Goal: Transaction & Acquisition: Purchase product/service

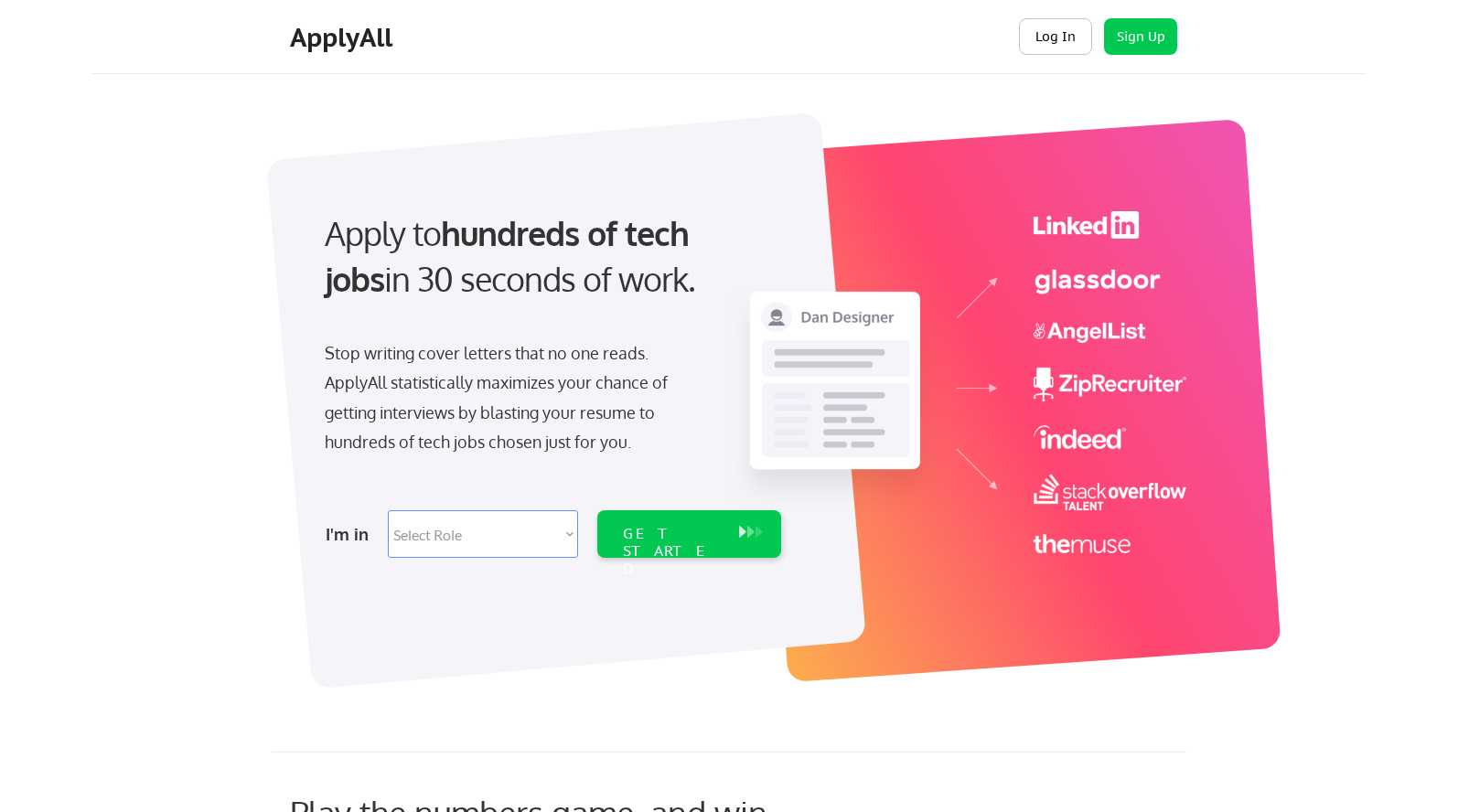
click at [1056, 38] on button "Log In" at bounding box center [1055, 36] width 73 height 36
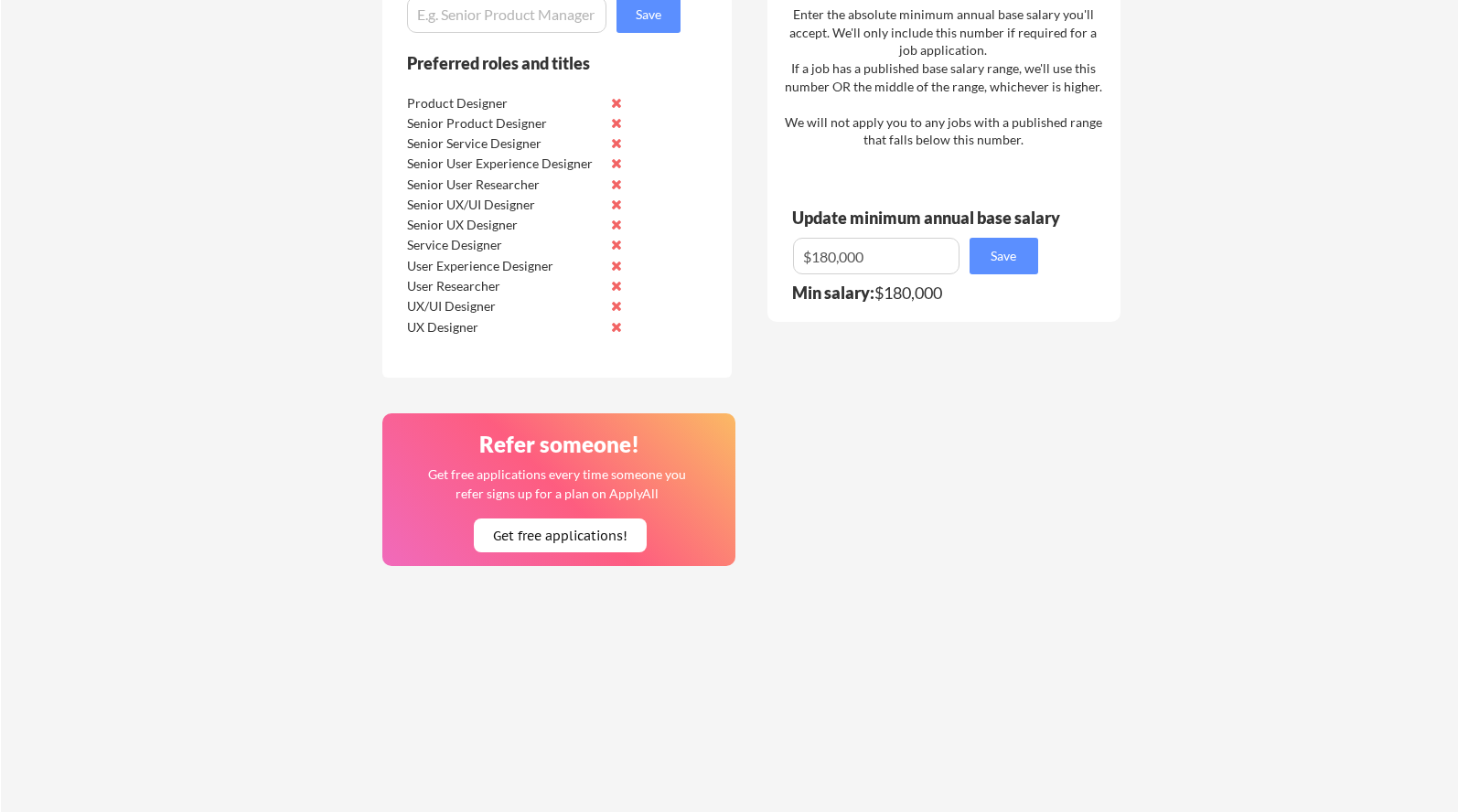
scroll to position [1216, 0]
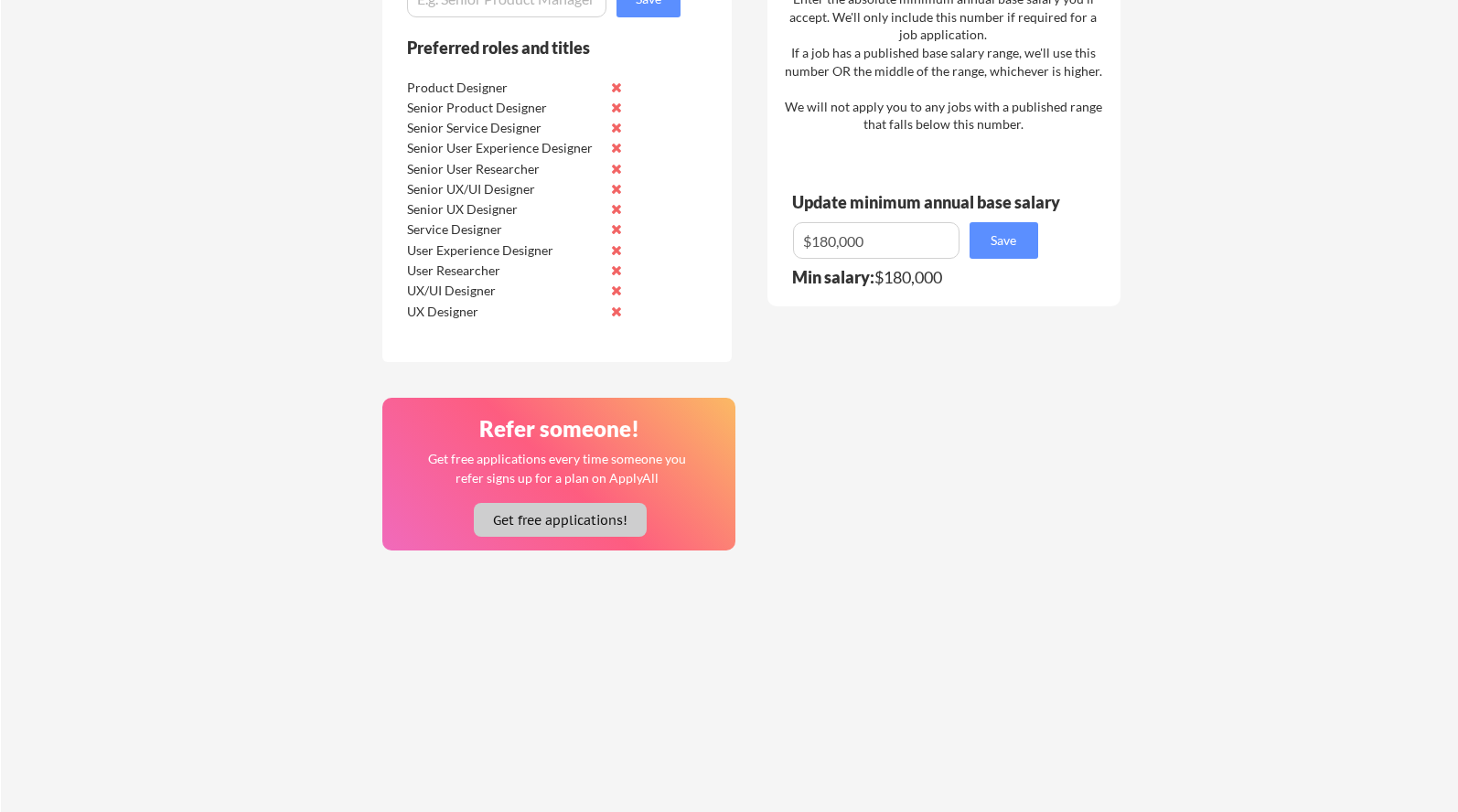
click at [553, 526] on button "Get free applications!" at bounding box center [560, 519] width 173 height 33
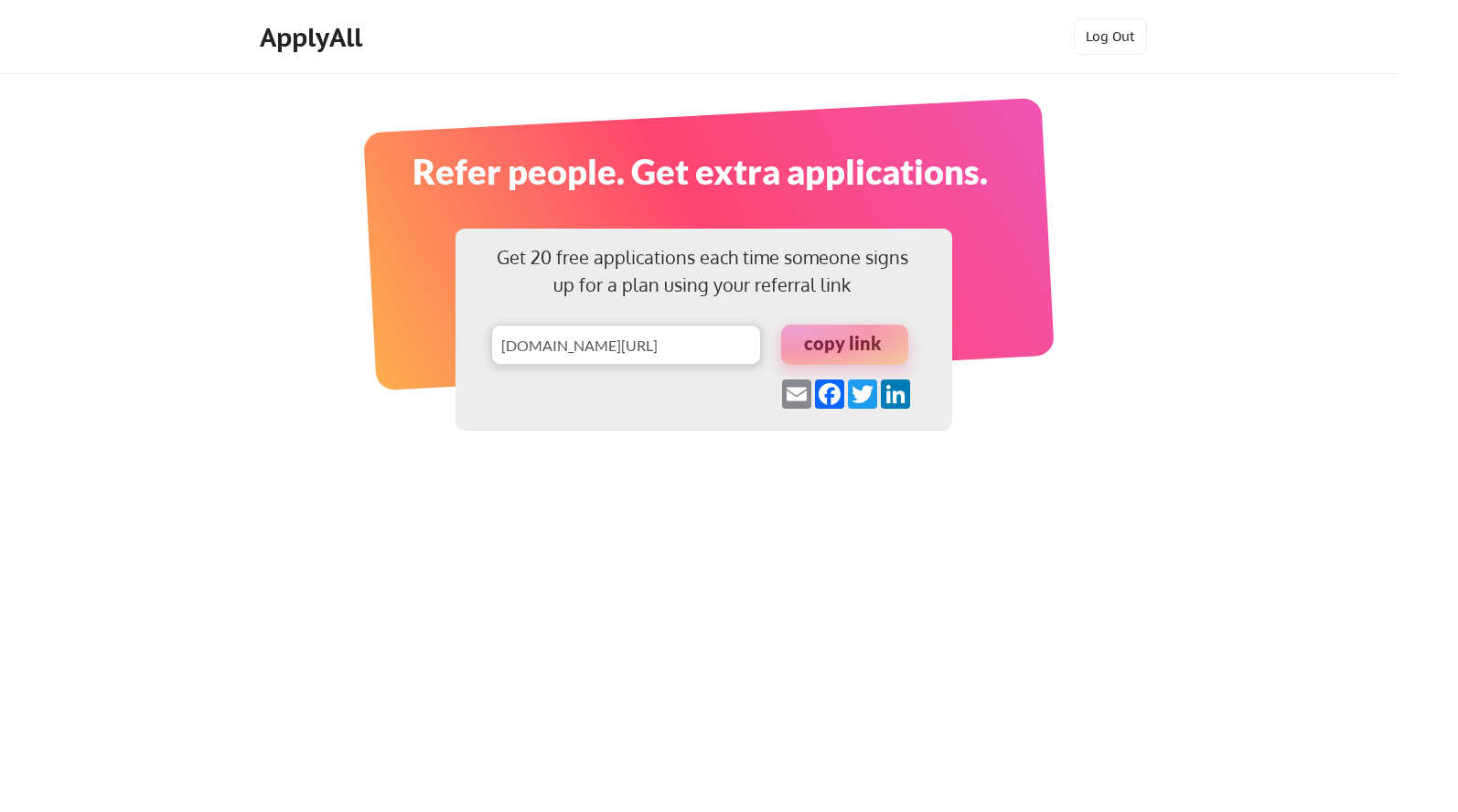
click at [871, 344] on div at bounding box center [844, 344] width 127 height 40
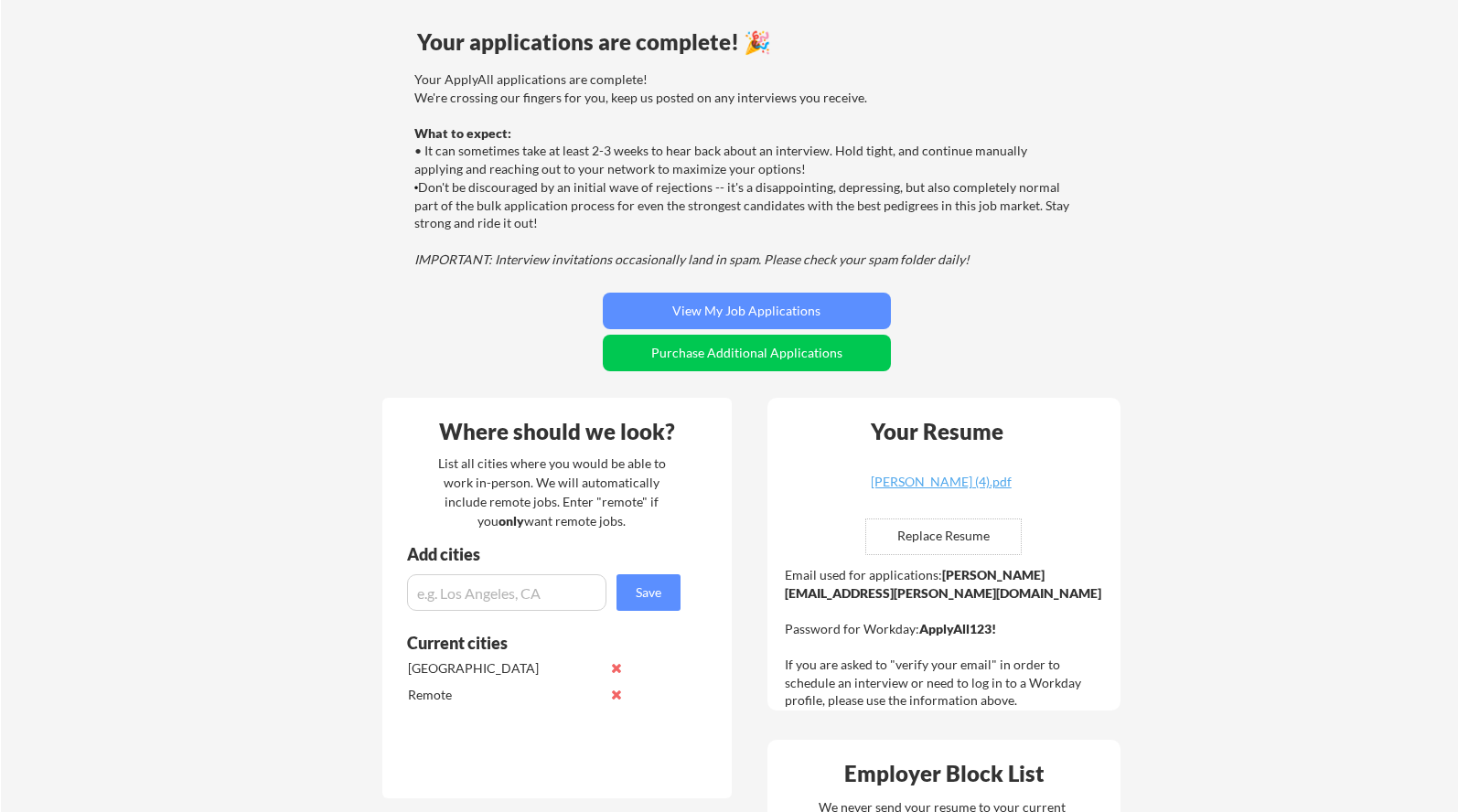
scroll to position [134, 0]
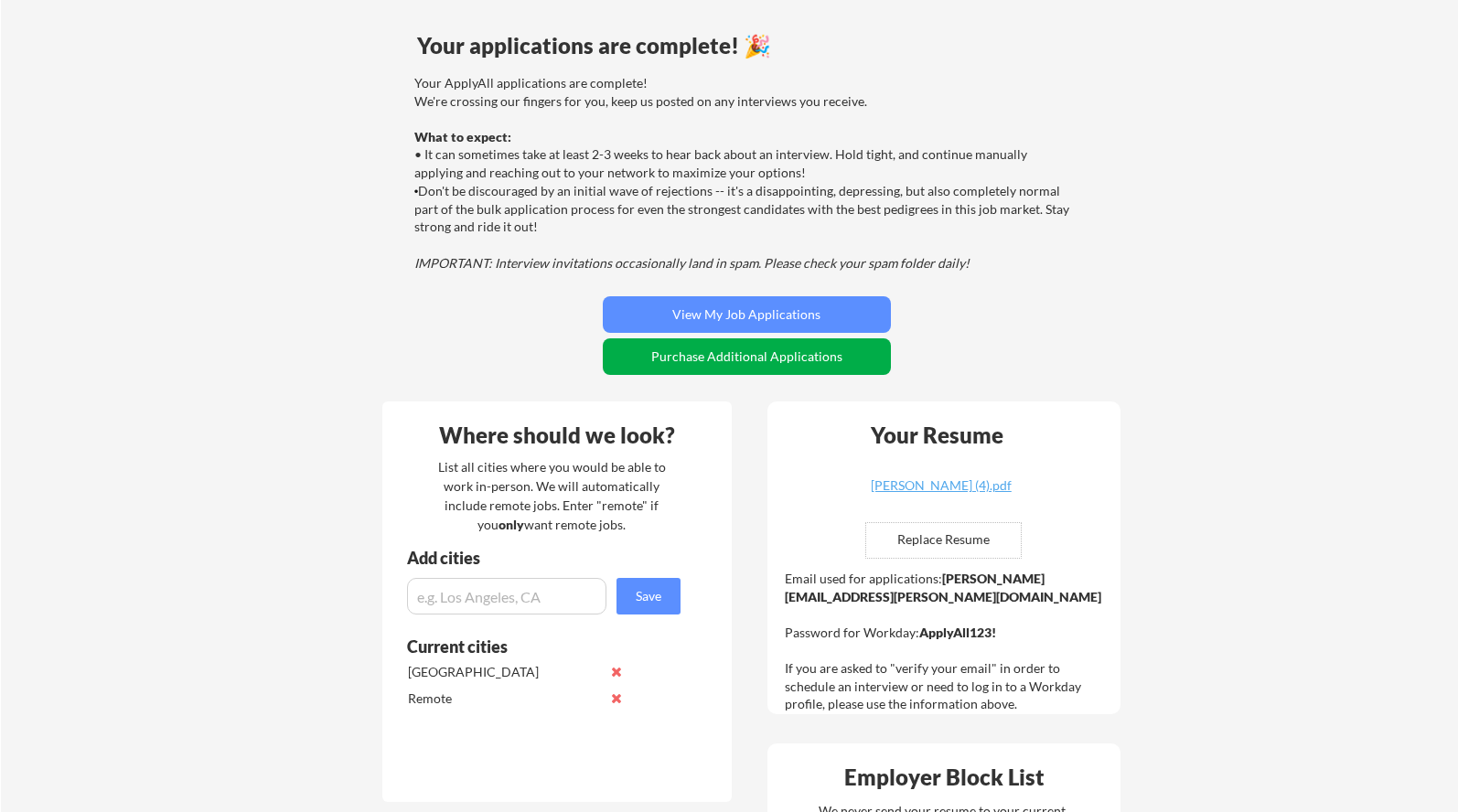
click at [758, 360] on button "Purchase Additional Applications" at bounding box center [747, 357] width 288 height 36
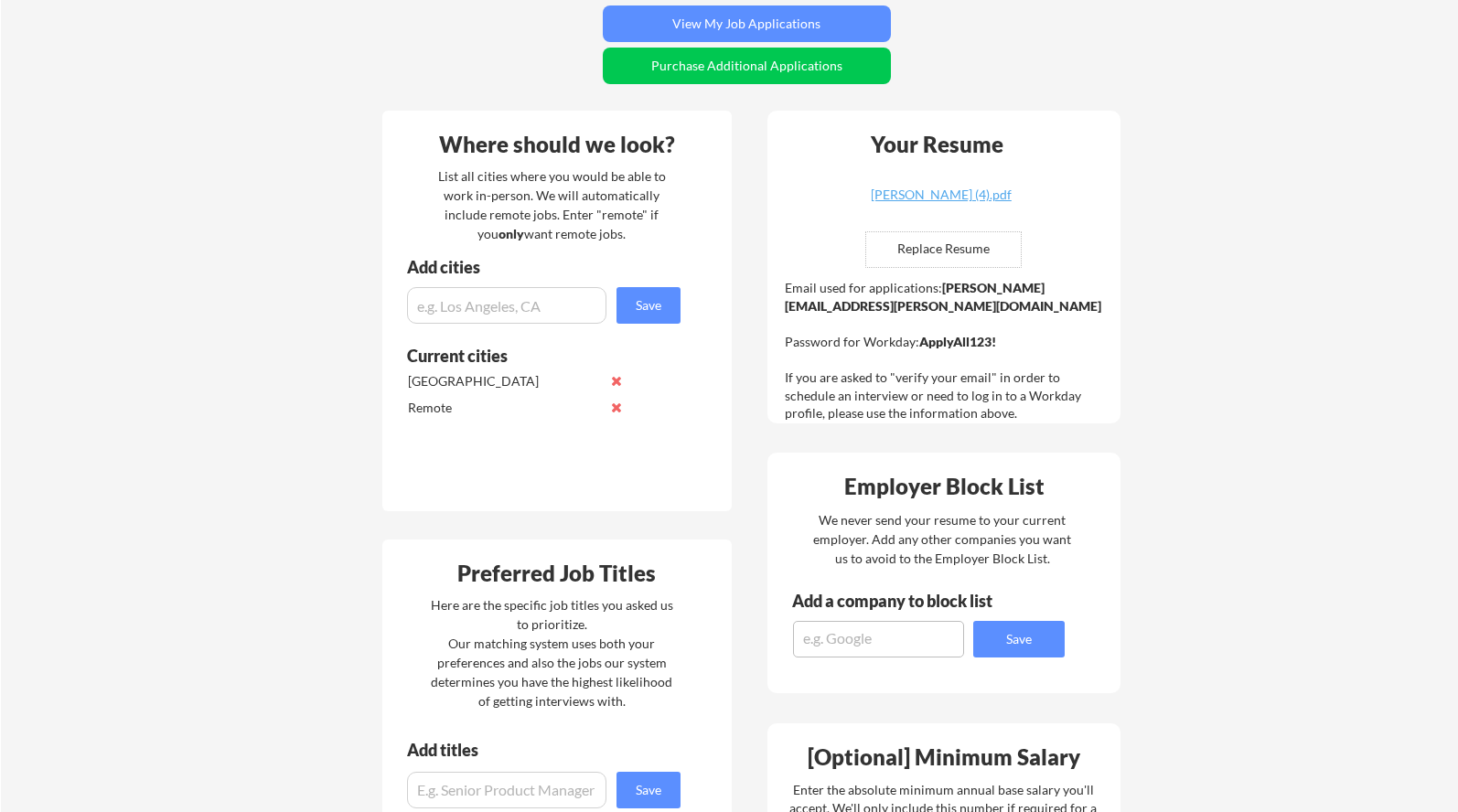
scroll to position [1581, 0]
